Goal: Transaction & Acquisition: Register for event/course

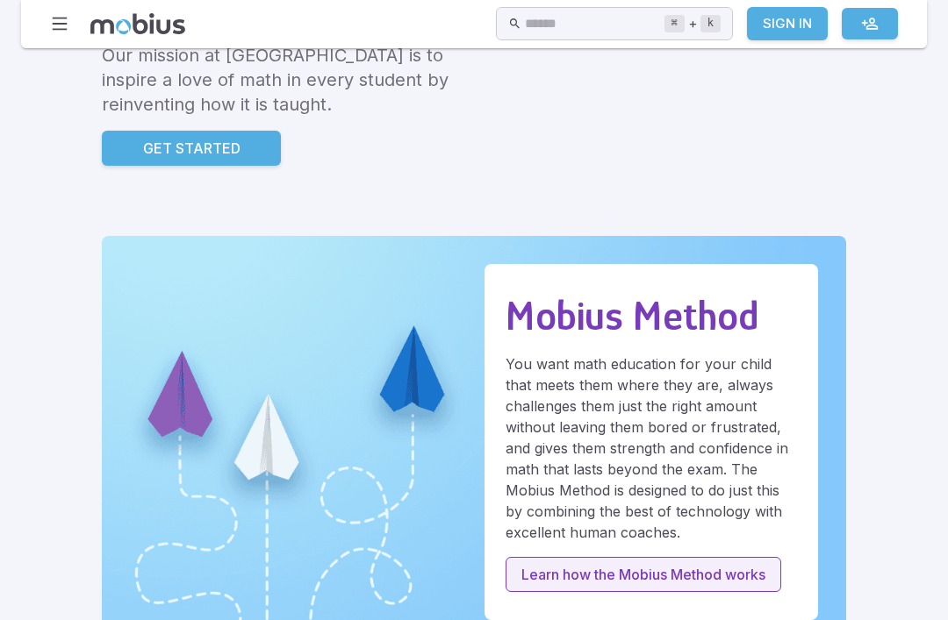
scroll to position [351, 0]
click at [653, 569] on p "Learn how the Mobius Method works" at bounding box center [643, 574] width 244 height 21
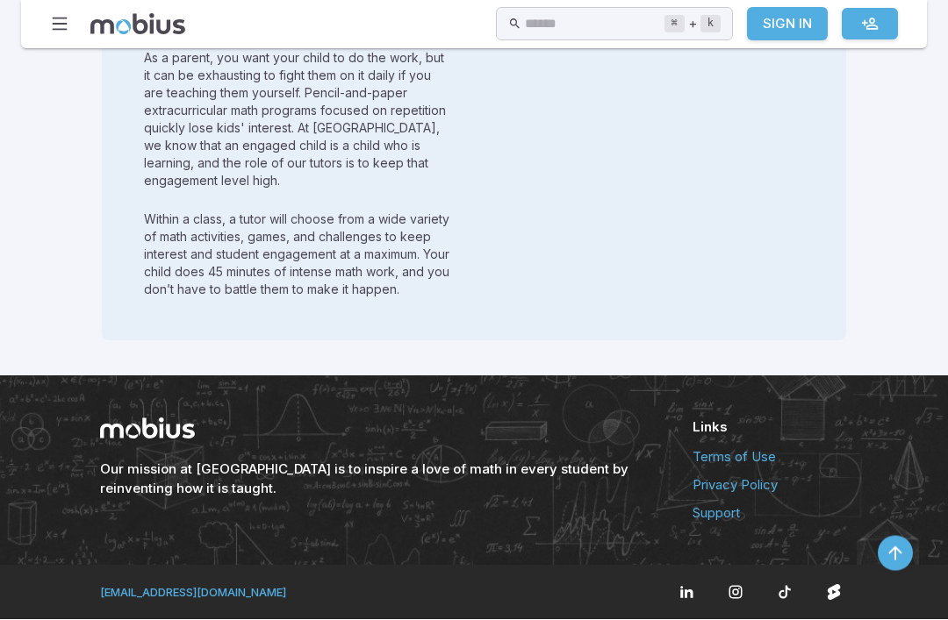
scroll to position [2395, 0]
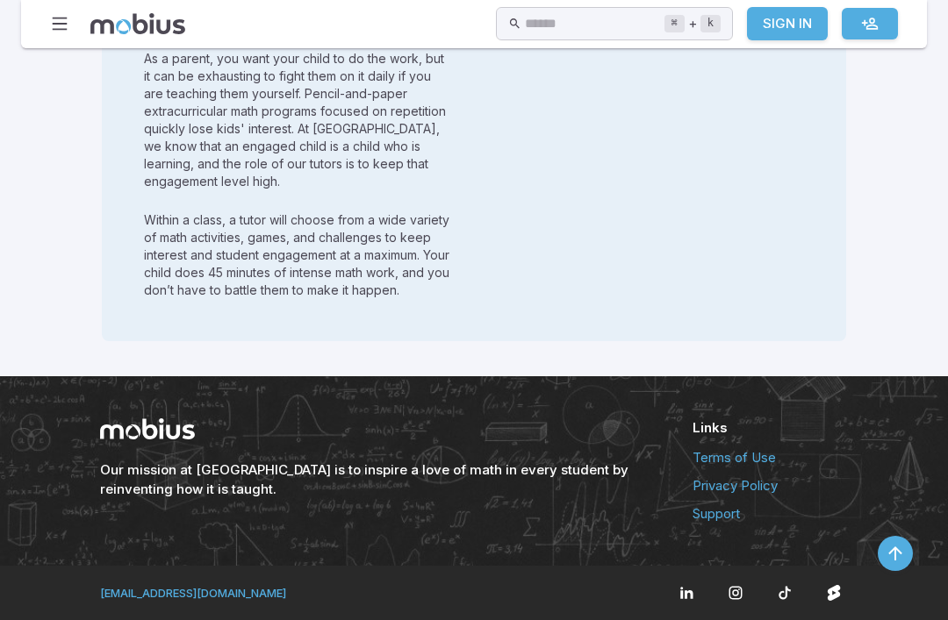
click at [789, 29] on link "Sign In" at bounding box center [787, 23] width 81 height 33
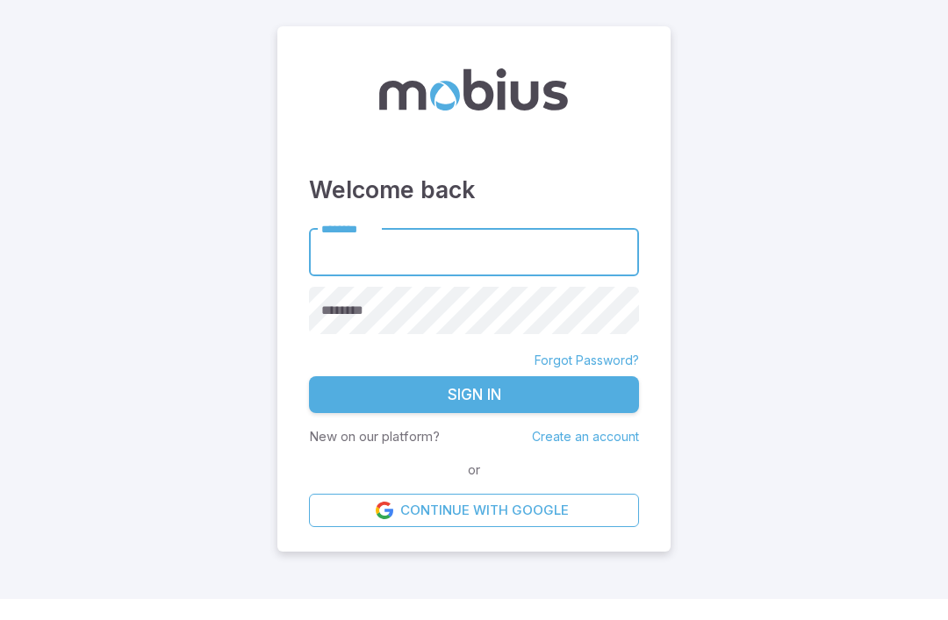
click at [594, 463] on link "Create an account" at bounding box center [585, 457] width 107 height 15
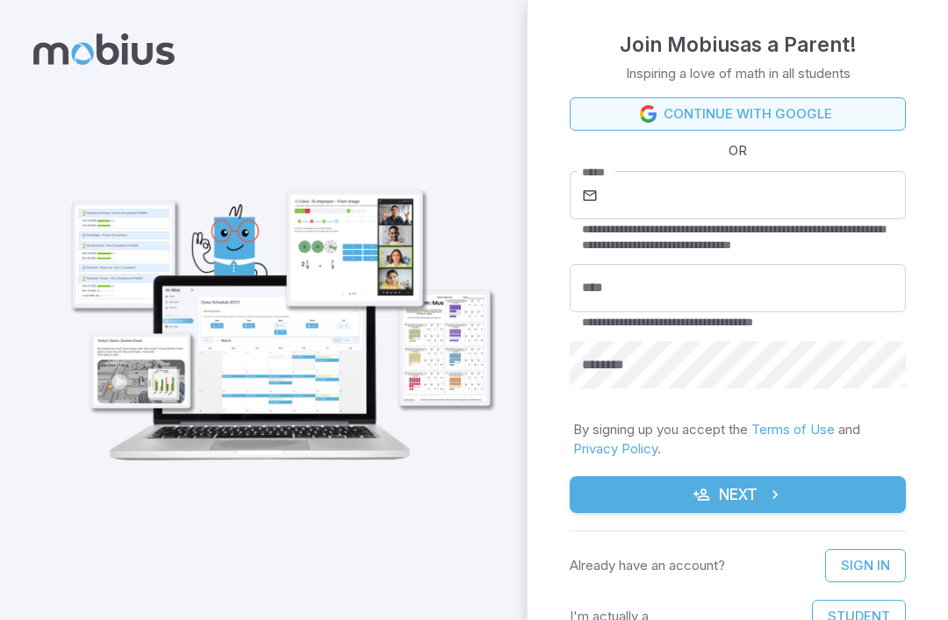
click at [827, 109] on link "Continue with Google" at bounding box center [737, 113] width 336 height 33
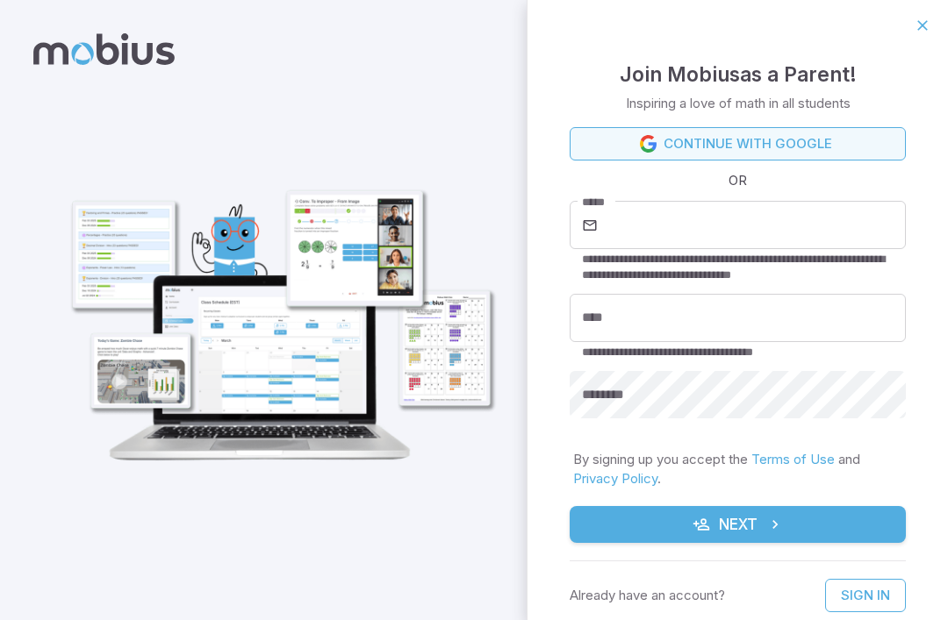
click at [845, 158] on link "Continue with Google" at bounding box center [737, 143] width 336 height 33
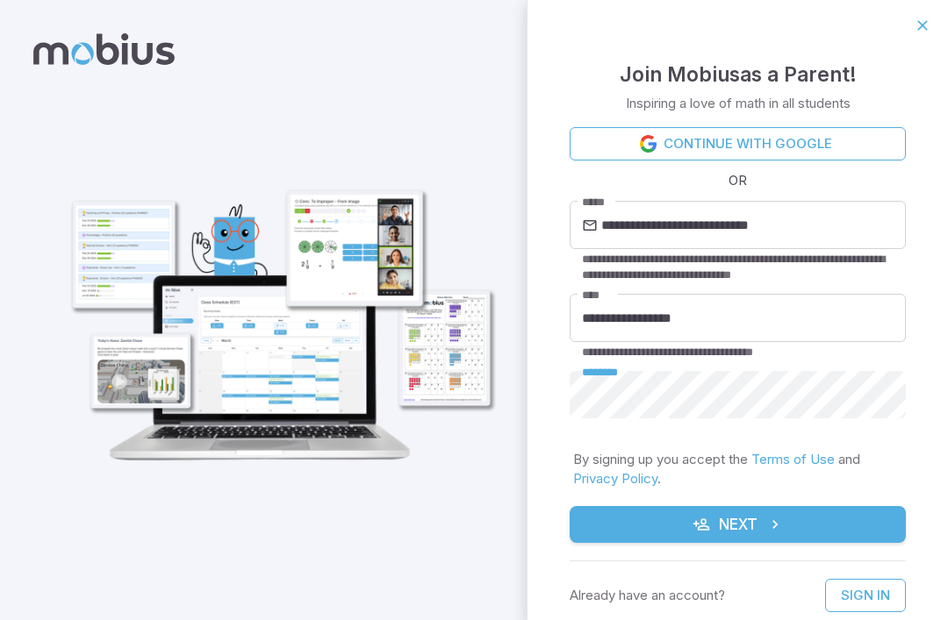
click at [756, 516] on button "Next" at bounding box center [737, 524] width 336 height 37
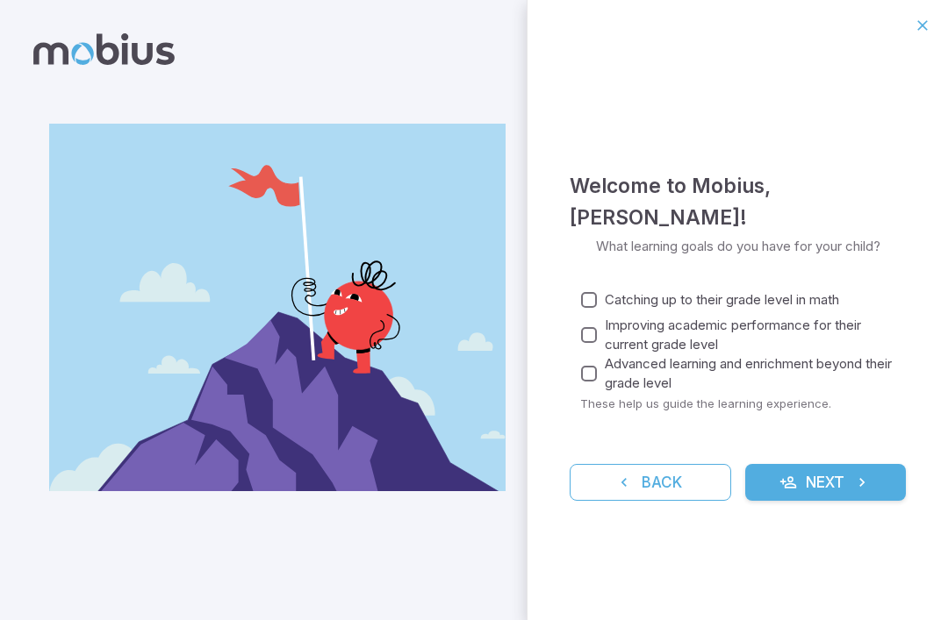
click at [820, 297] on span "Catching up to their grade level in math" at bounding box center [721, 299] width 234 height 19
click at [810, 331] on span "Improving academic performance for their current grade level" at bounding box center [747, 335] width 287 height 39
click at [796, 378] on span "Advanced learning and enrichment beyond their grade level" at bounding box center [747, 373] width 287 height 39
click at [826, 486] on button "Next" at bounding box center [825, 482] width 161 height 37
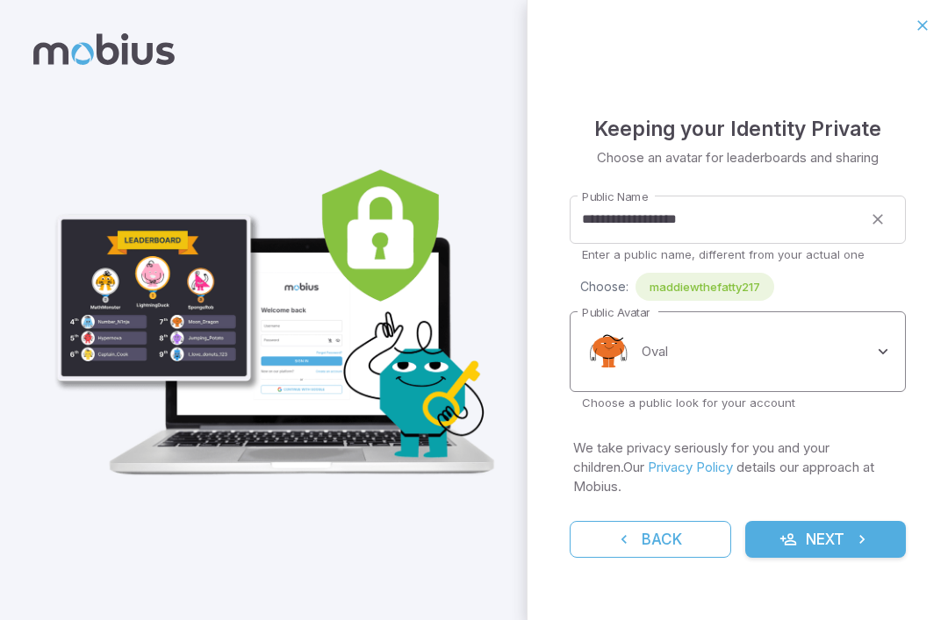
click at [860, 370] on body "**********" at bounding box center [474, 310] width 948 height 620
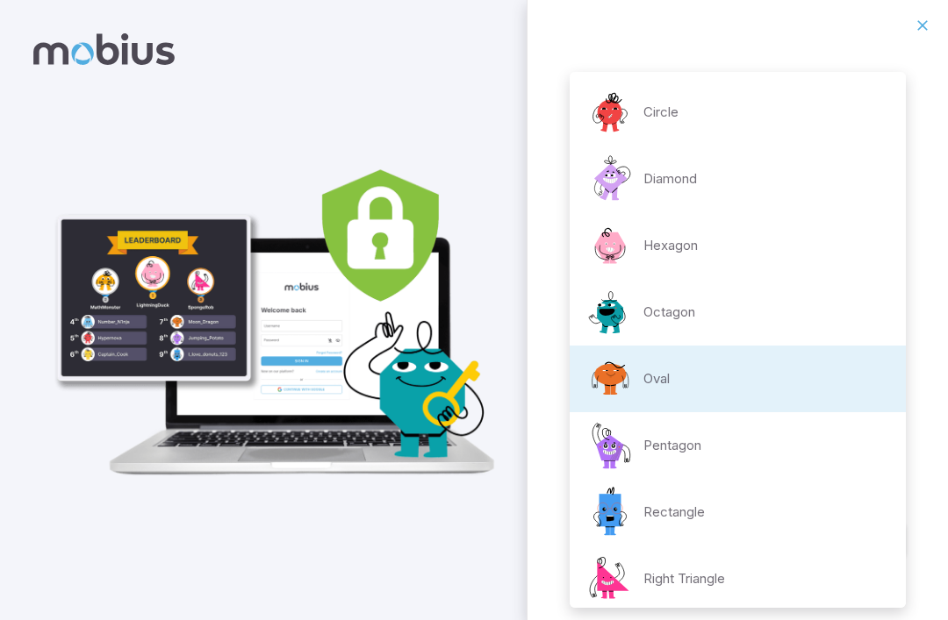
click at [689, 432] on div "Pentagon" at bounding box center [642, 445] width 118 height 53
type input "**********"
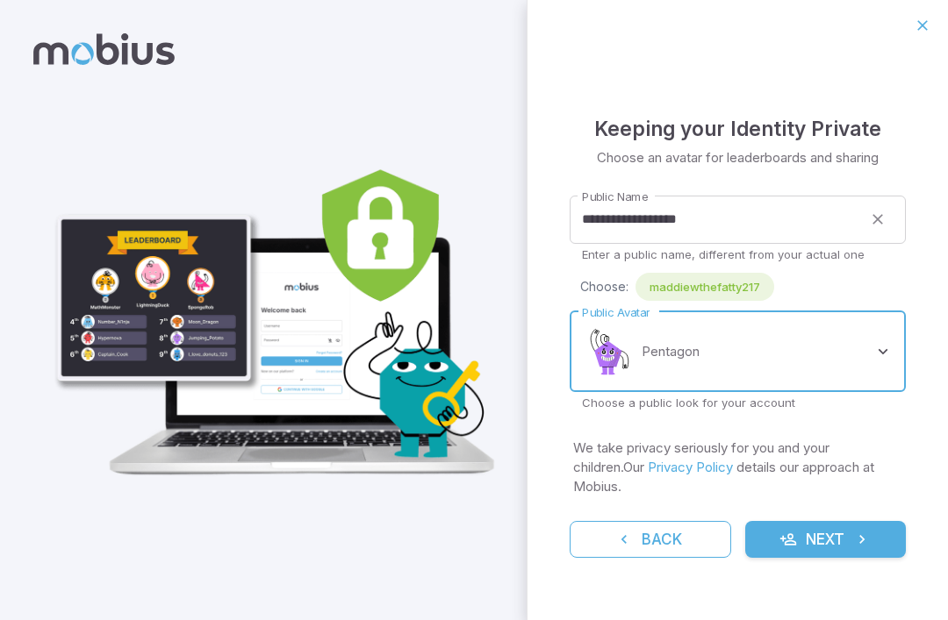
click at [820, 521] on button "Next" at bounding box center [825, 539] width 161 height 37
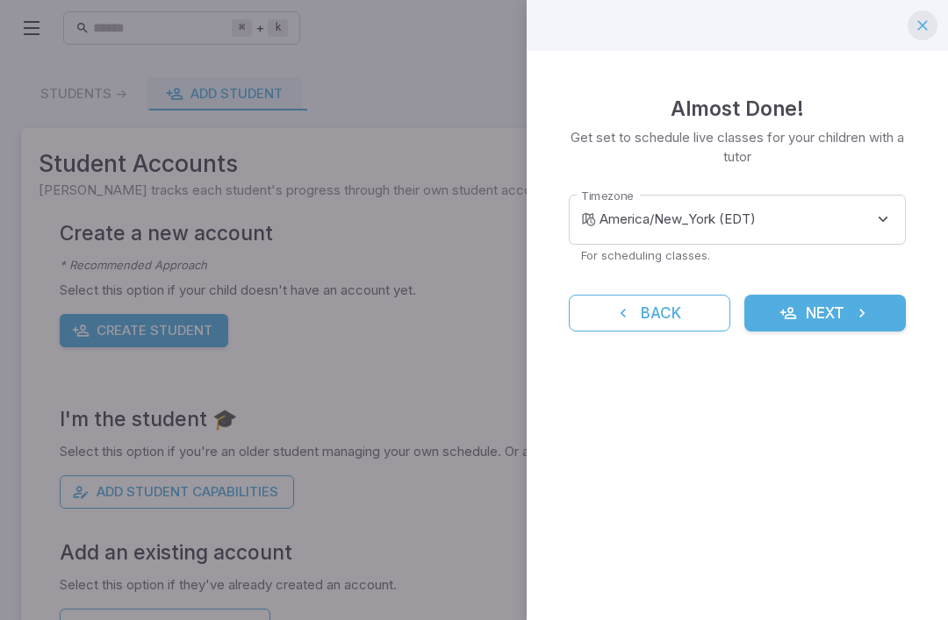
click at [916, 24] on icon "button" at bounding box center [922, 26] width 18 height 18
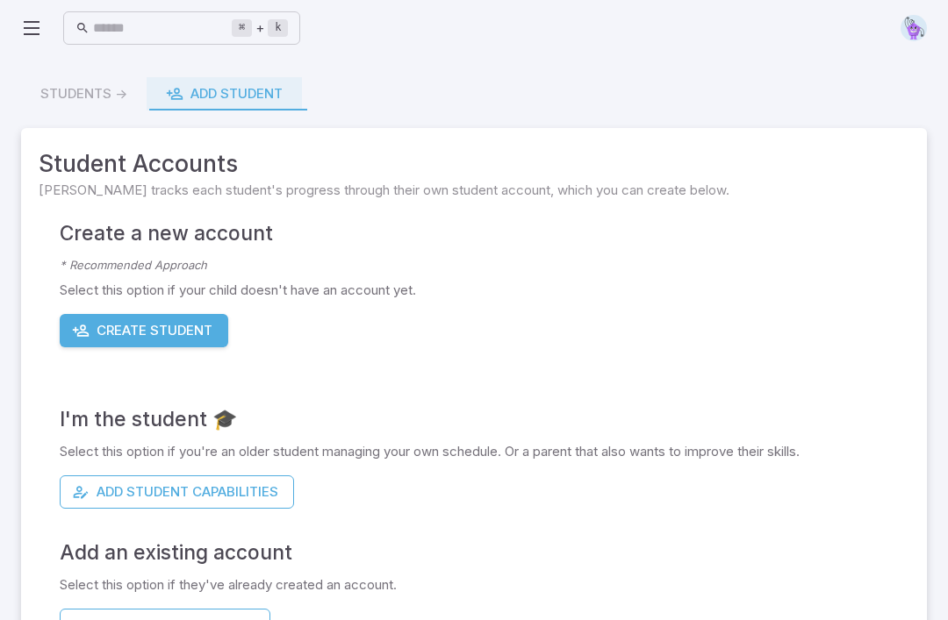
click at [36, 33] on icon at bounding box center [31, 28] width 21 height 21
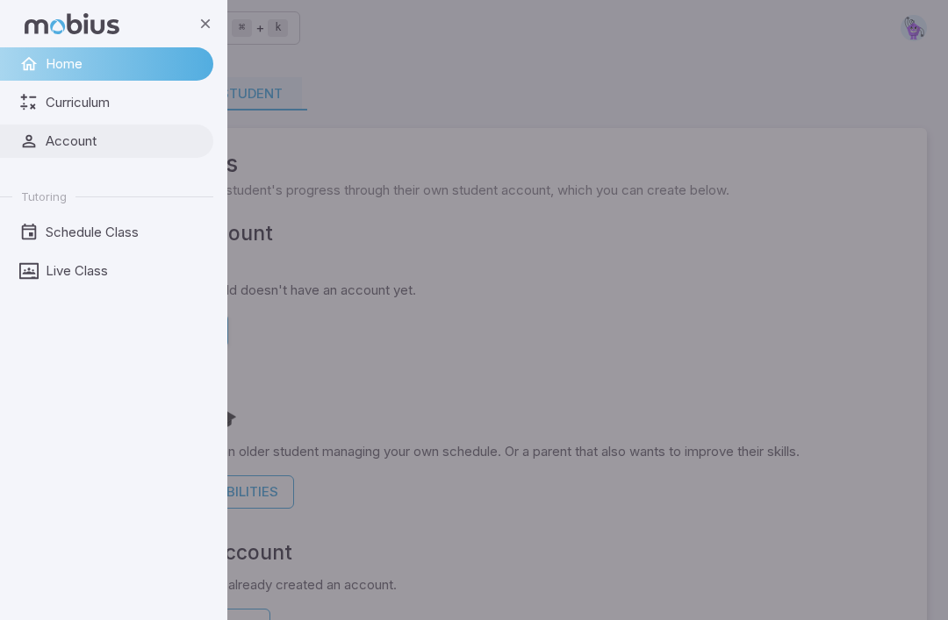
click at [74, 125] on link "Account" at bounding box center [106, 141] width 213 height 33
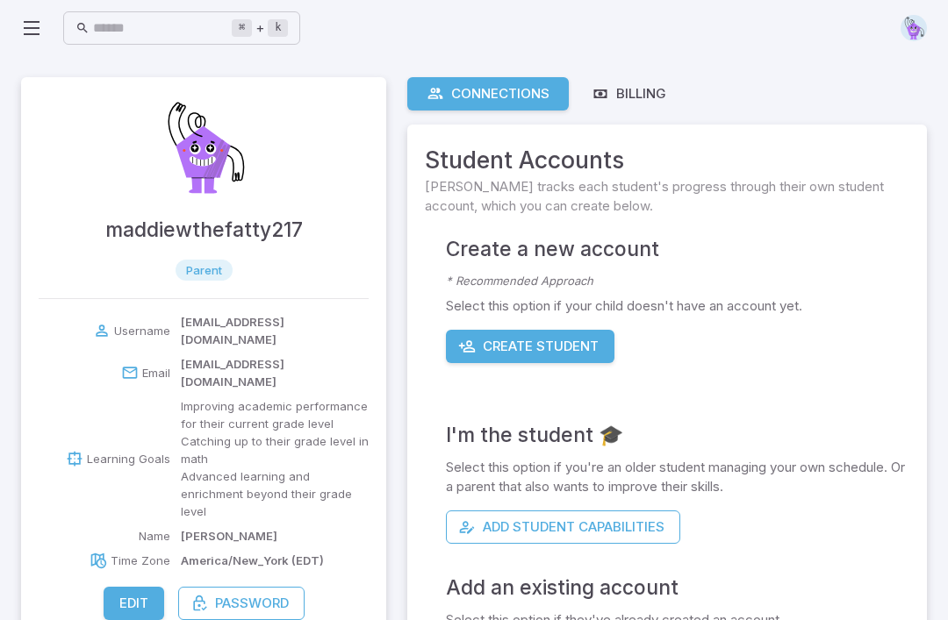
click at [26, 37] on icon at bounding box center [31, 28] width 21 height 21
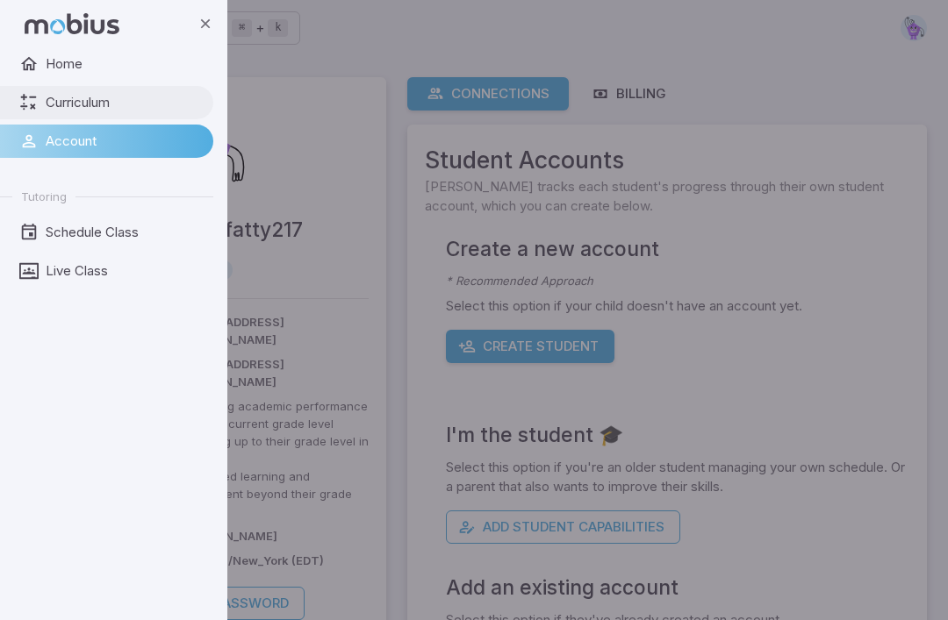
click at [60, 97] on span "Curriculum" at bounding box center [123, 102] width 155 height 19
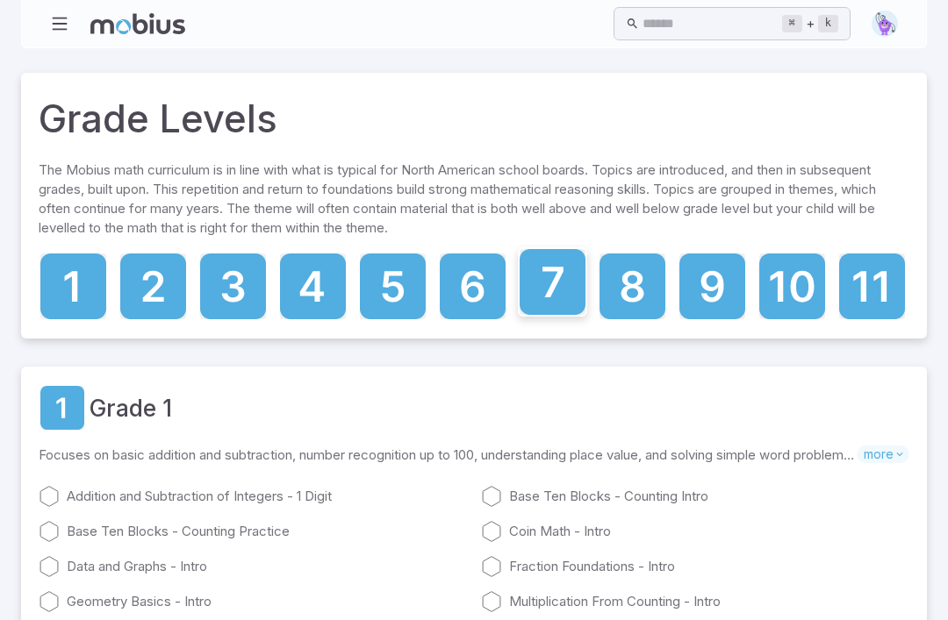
click at [551, 287] on icon at bounding box center [552, 282] width 21 height 31
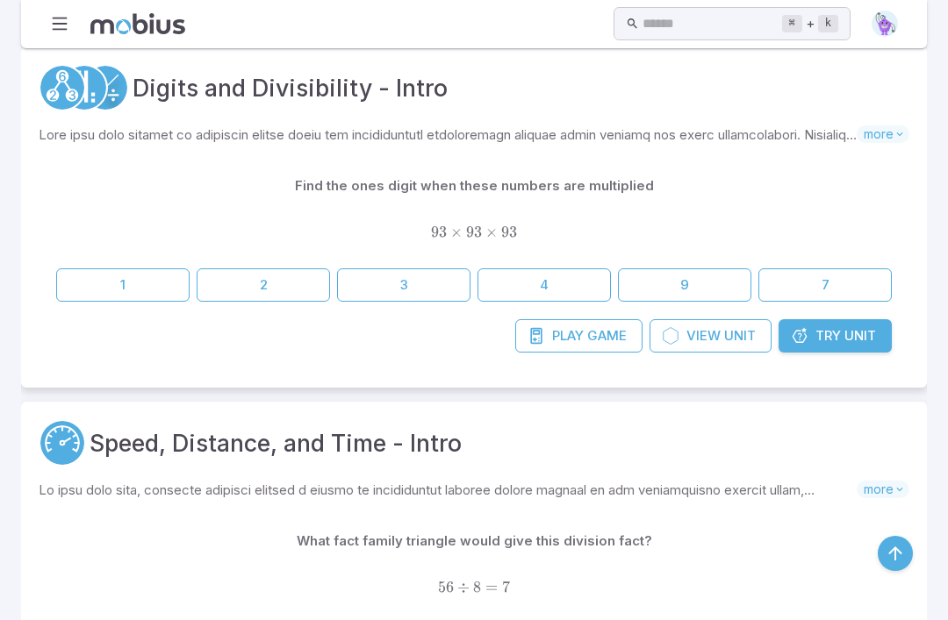
scroll to position [971, 0]
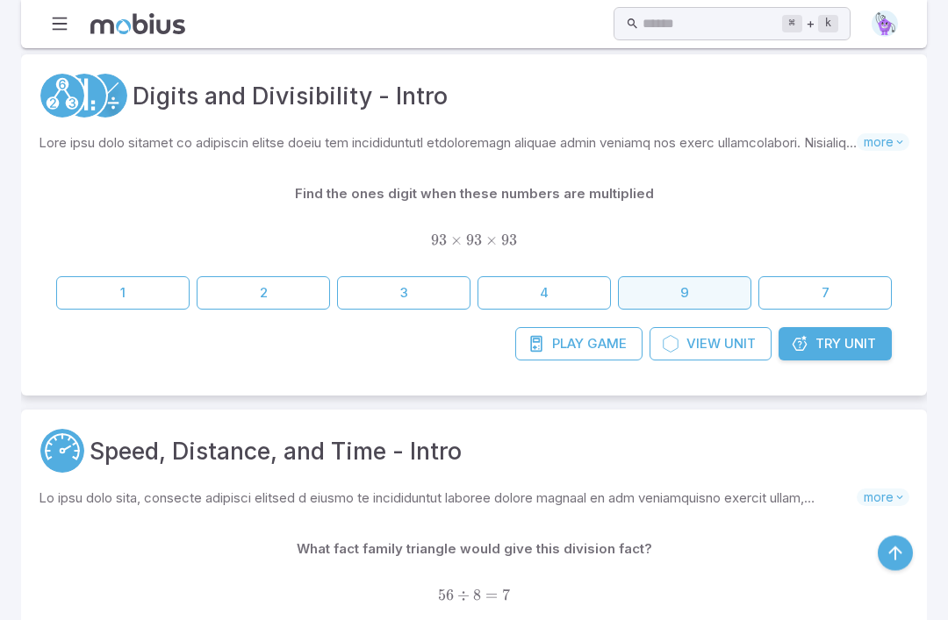
click at [719, 294] on button "9" at bounding box center [684, 293] width 133 height 33
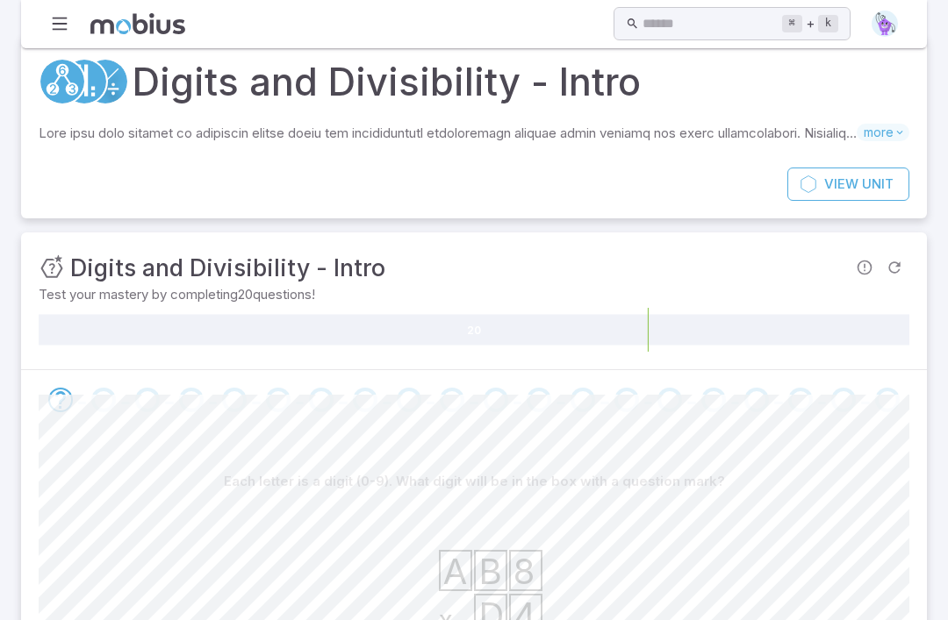
scroll to position [56, 0]
